Goal: Transaction & Acquisition: Purchase product/service

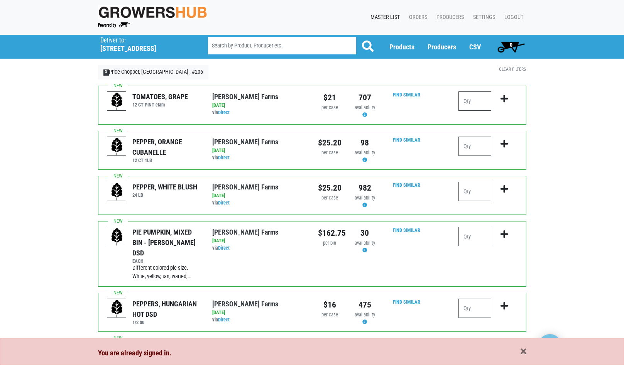
click at [482, 99] on input "number" at bounding box center [475, 100] width 33 height 19
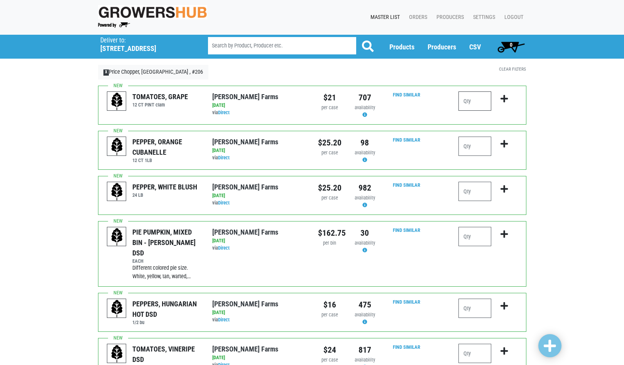
click at [483, 100] on input "number" at bounding box center [475, 100] width 33 height 19
type input "1"
click at [503, 98] on icon "submit" at bounding box center [504, 99] width 7 height 8
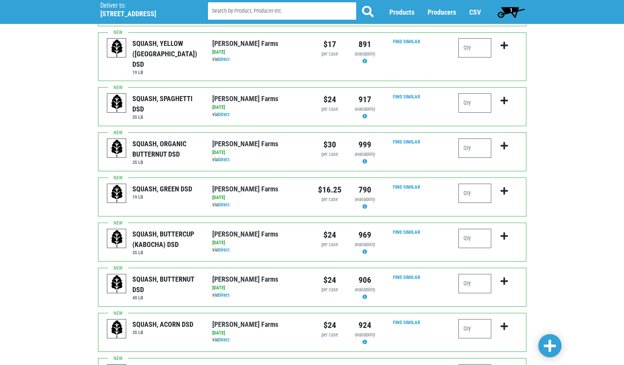
scroll to position [463, 0]
click at [477, 319] on input "number" at bounding box center [475, 328] width 33 height 19
type input "1"
click at [505, 322] on icon "submit" at bounding box center [504, 326] width 7 height 8
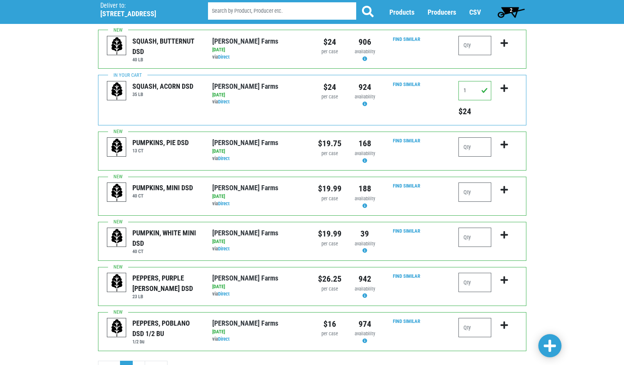
scroll to position [706, 0]
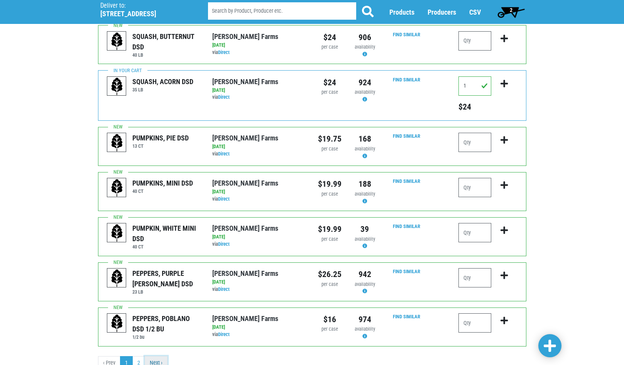
drag, startPoint x: 153, startPoint y: 330, endPoint x: 158, endPoint y: 333, distance: 5.4
click at [154, 356] on link "Next ›" at bounding box center [156, 363] width 23 height 14
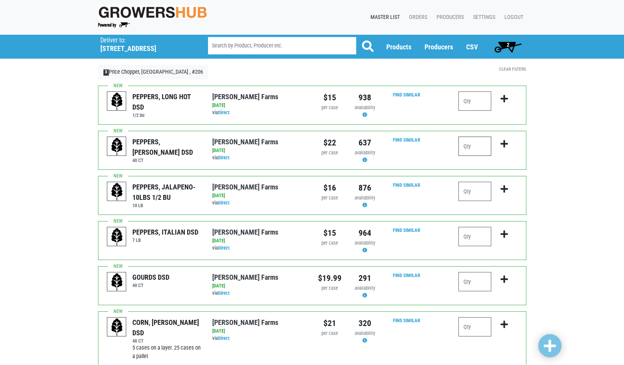
click at [483, 147] on input "number" at bounding box center [475, 146] width 33 height 19
type input "4"
click at [503, 147] on icon "submit" at bounding box center [504, 144] width 7 height 8
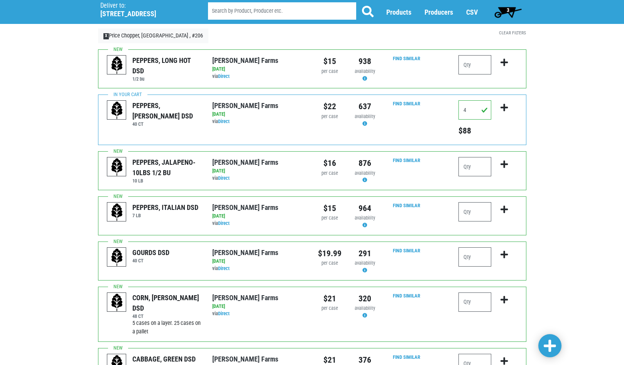
scroll to position [107, 0]
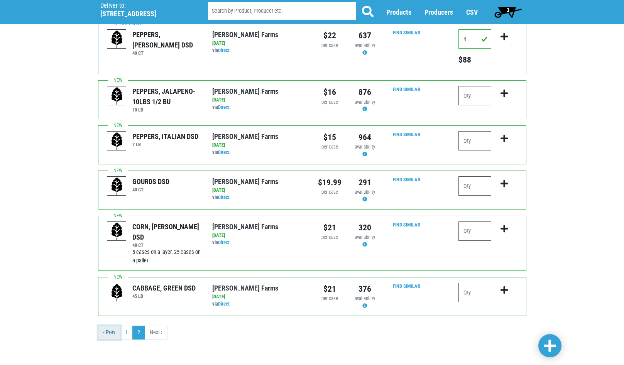
click at [113, 335] on link "‹ Prev" at bounding box center [109, 333] width 22 height 14
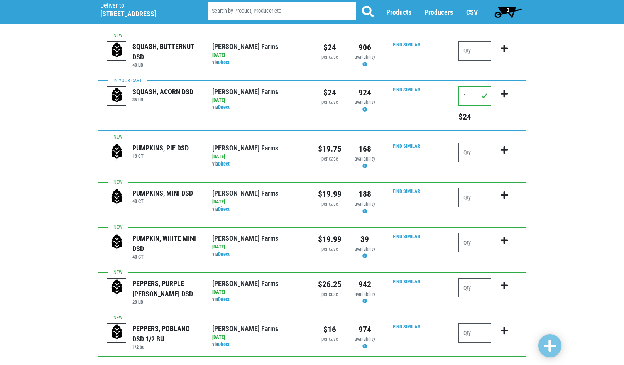
scroll to position [706, 0]
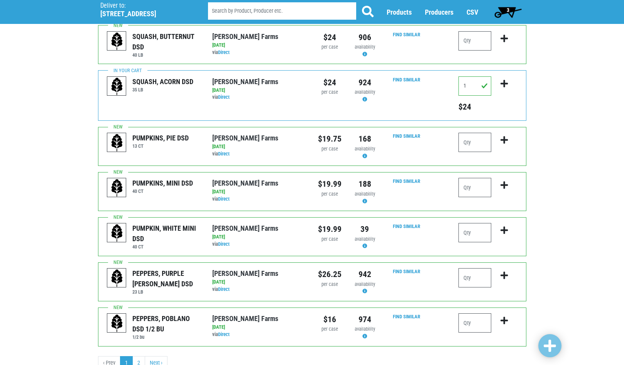
click at [510, 7] on span "3" at bounding box center [508, 11] width 34 height 15
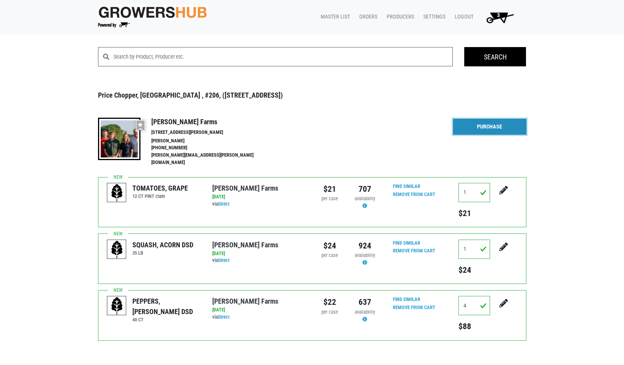
click at [498, 124] on link "Purchase" at bounding box center [489, 127] width 73 height 16
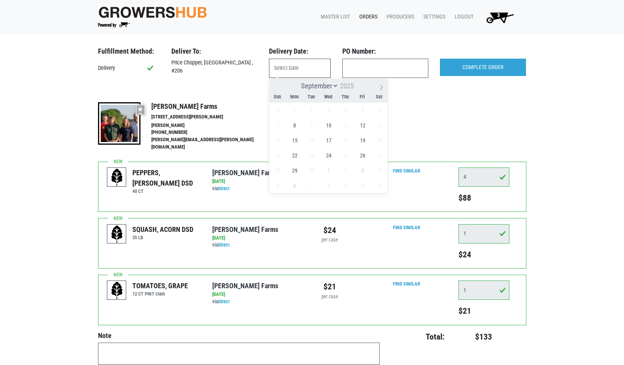
click at [291, 70] on input "text" at bounding box center [300, 68] width 62 height 19
click at [296, 124] on span "8" at bounding box center [294, 125] width 15 height 15
type input "[DATE]"
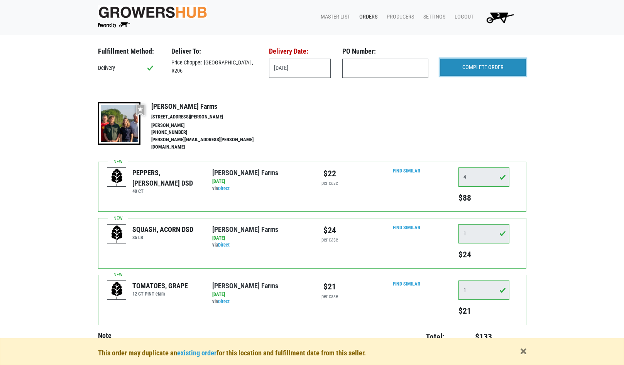
click at [493, 69] on input "COMPLETE ORDER" at bounding box center [483, 68] width 86 height 18
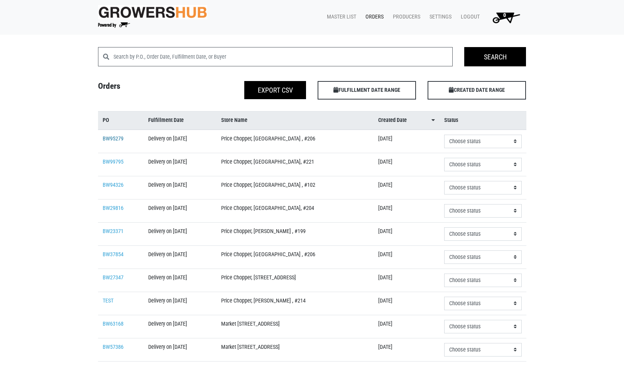
click at [117, 136] on link "BW95279" at bounding box center [113, 138] width 21 height 7
